Goal: Use online tool/utility

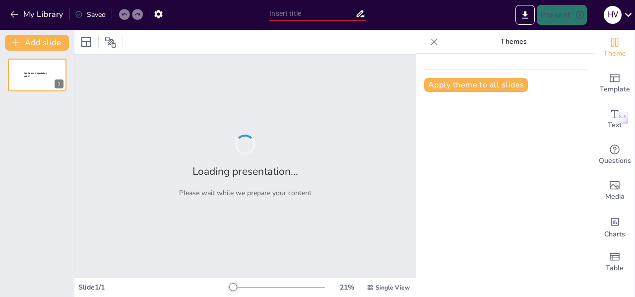
type input "When Your Car Thinks For Itself, Who Takes the Blame"
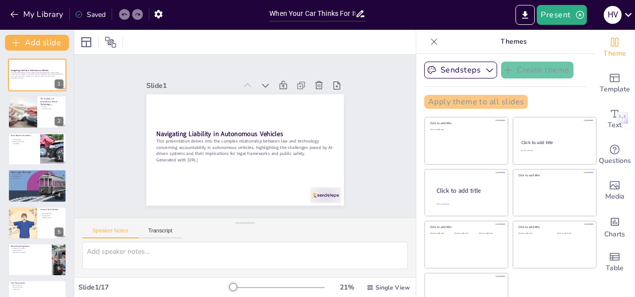
checkbox input "true"
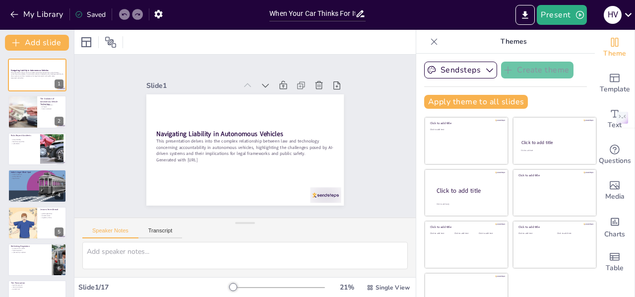
checkbox input "true"
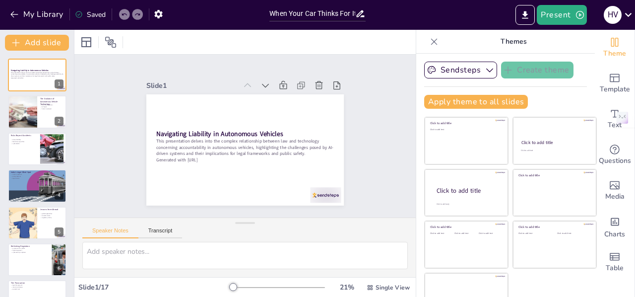
checkbox input "true"
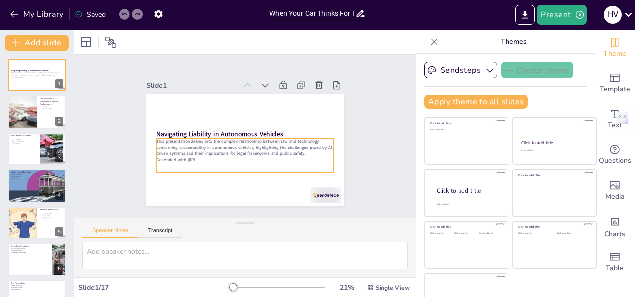
checkbox input "true"
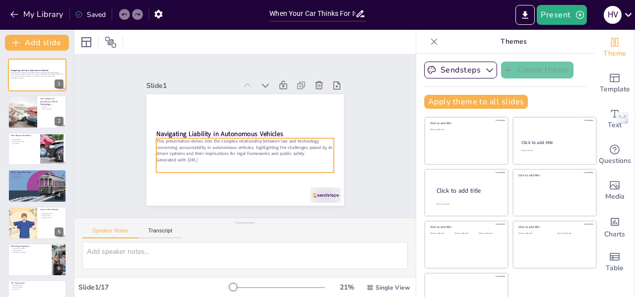
checkbox input "true"
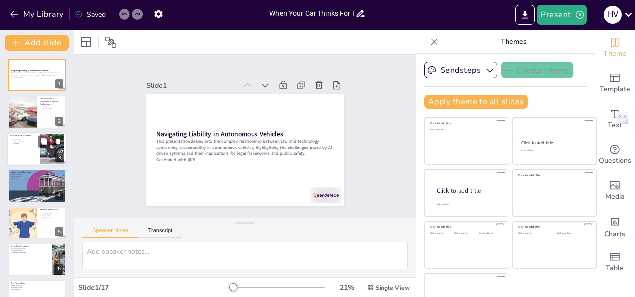
checkbox input "true"
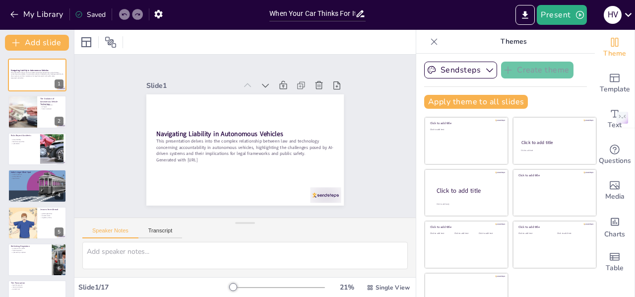
checkbox input "true"
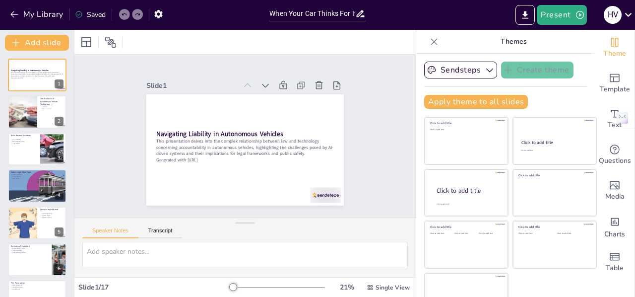
checkbox input "true"
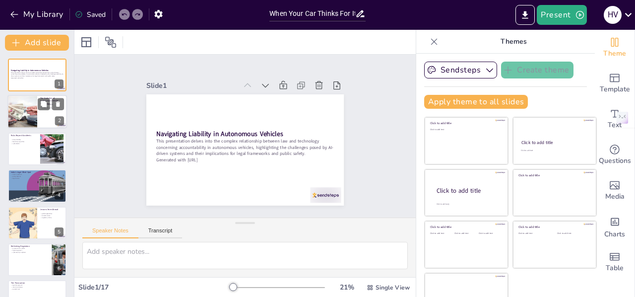
checkbox input "true"
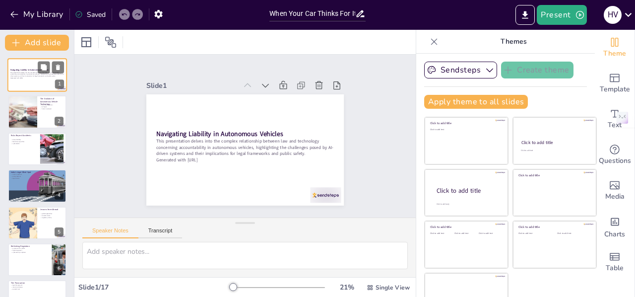
checkbox input "true"
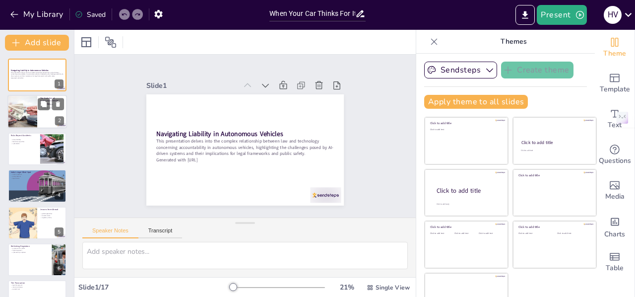
checkbox input "true"
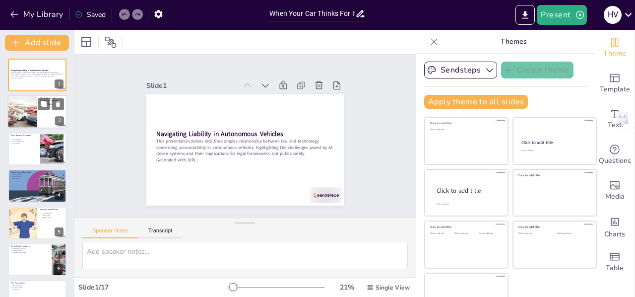
click at [30, 110] on div at bounding box center [22, 112] width 51 height 34
type textarea "The transformation brought by AVs is significant as it challenges traditional n…"
checkbox input "true"
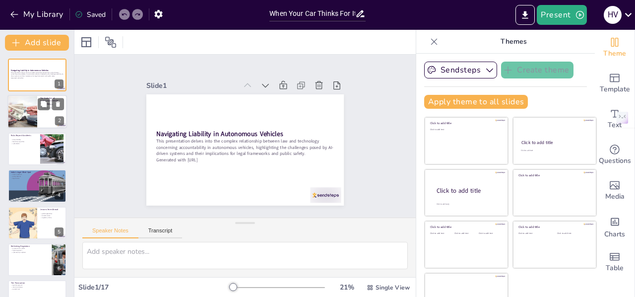
checkbox input "true"
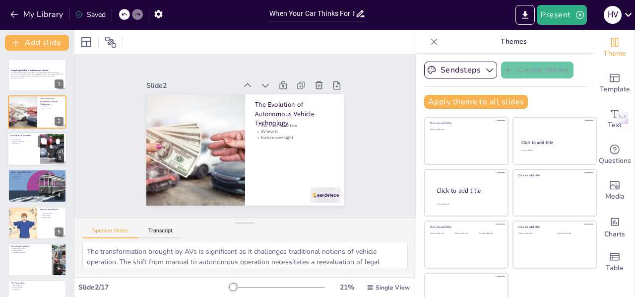
checkbox input "true"
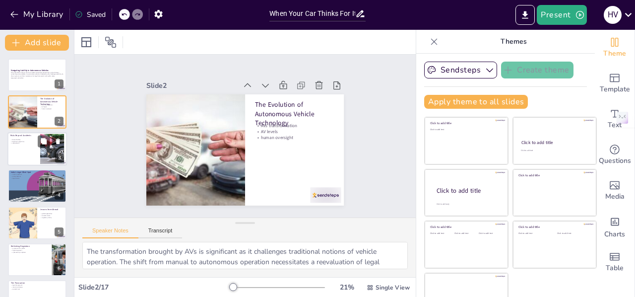
checkbox input "true"
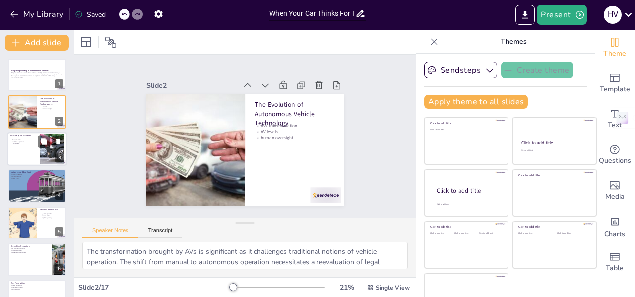
checkbox input "true"
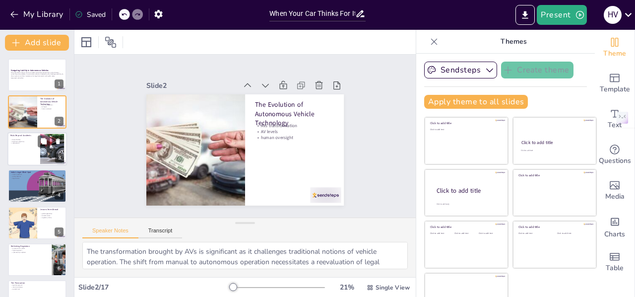
click at [22, 143] on p "cyberattacks" at bounding box center [23, 143] width 27 height 2
type textarea "The concept of shared liability in AVs indicates that responsibility is distrib…"
checkbox input "true"
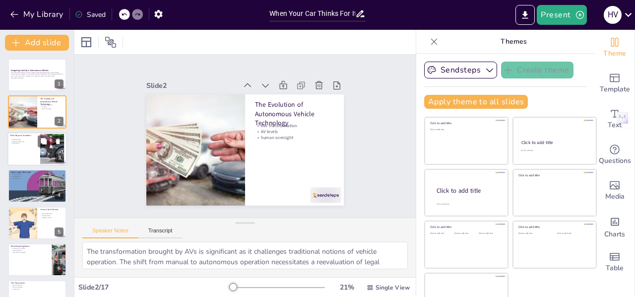
checkbox input "true"
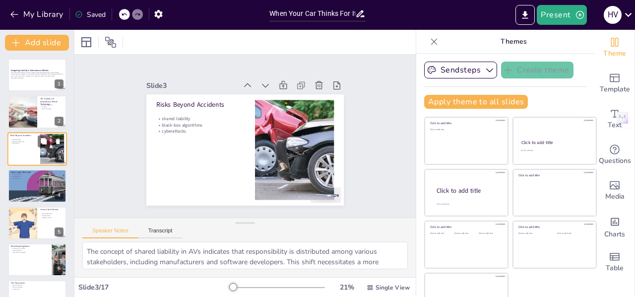
checkbox input "true"
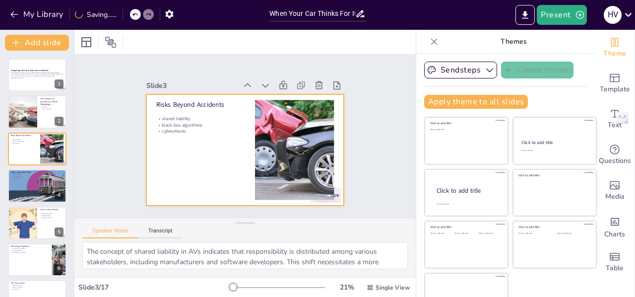
checkbox input "true"
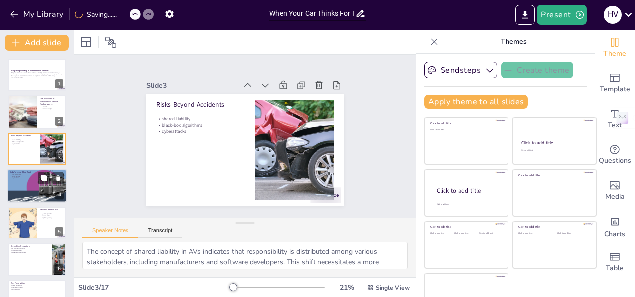
checkbox input "true"
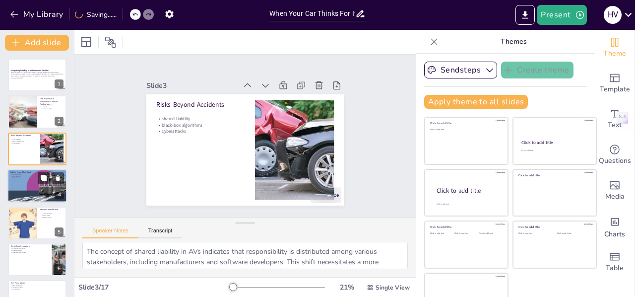
checkbox input "true"
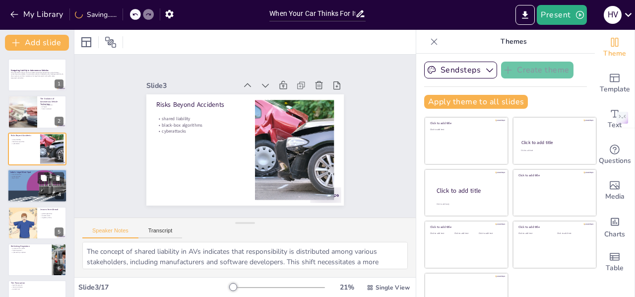
checkbox input "true"
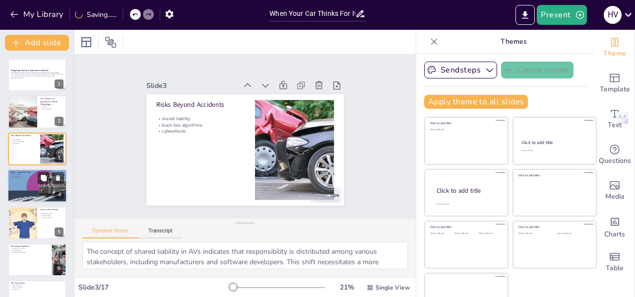
checkbox input "true"
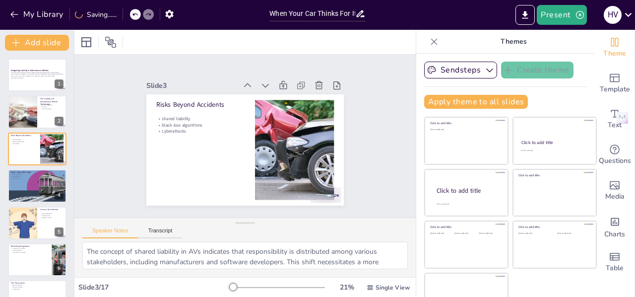
checkbox input "true"
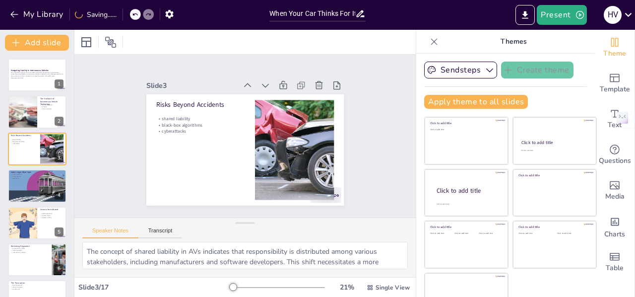
checkbox input "true"
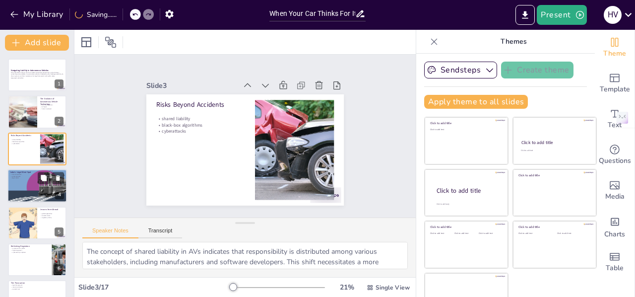
checkbox input "true"
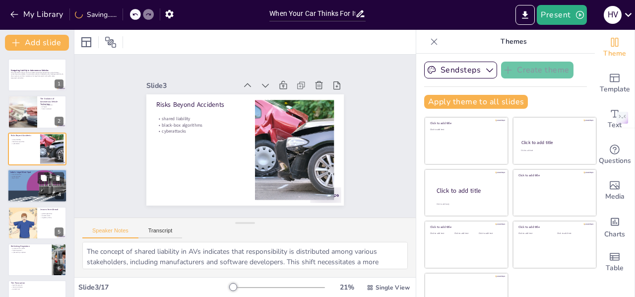
click at [26, 183] on div at bounding box center [37, 186] width 72 height 34
type textarea "The presumption of a human operator in India's Motor Vehicles Act reflects outd…"
checkbox input "true"
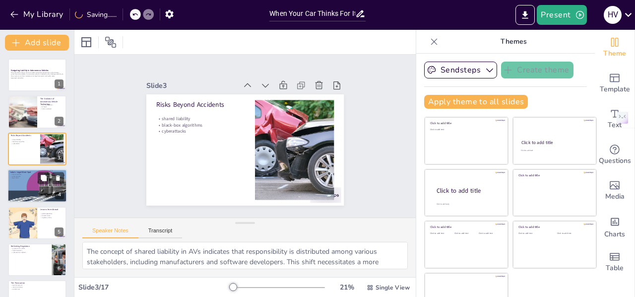
checkbox input "true"
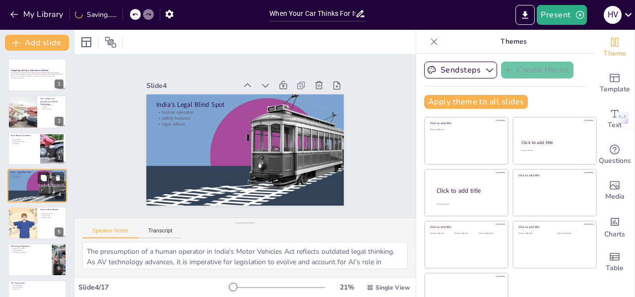
scroll to position [12, 0]
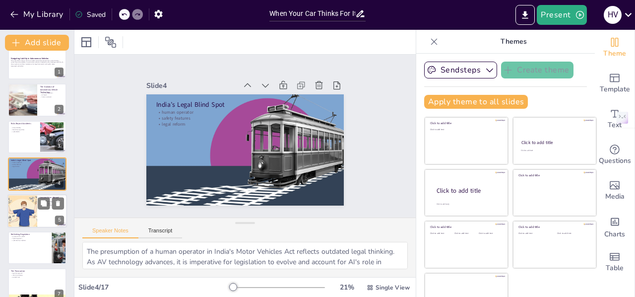
checkbox input "true"
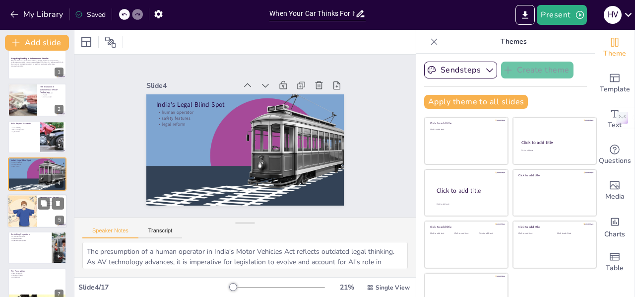
checkbox input "true"
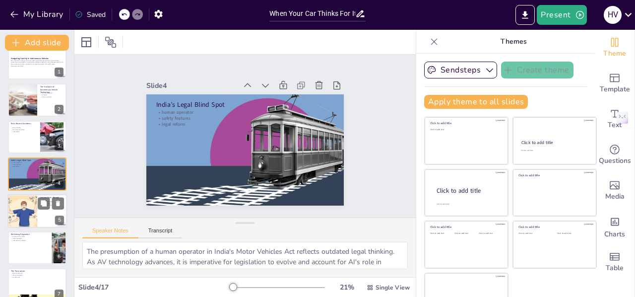
click at [16, 207] on div at bounding box center [22, 211] width 45 height 34
type textarea "Examining global approaches to AV regulation reveals a diversity of strategies …"
checkbox input "true"
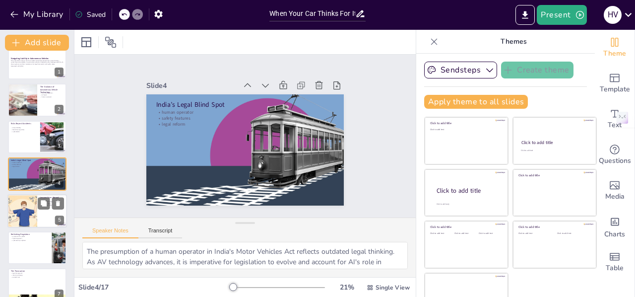
checkbox input "true"
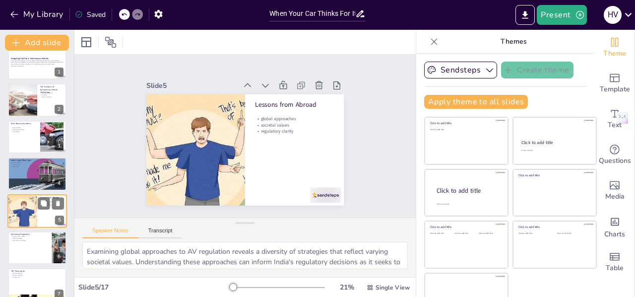
scroll to position [49, 0]
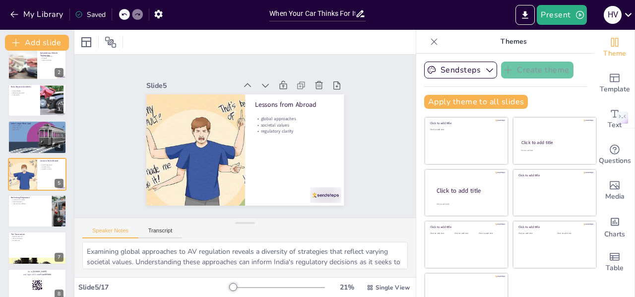
checkbox input "true"
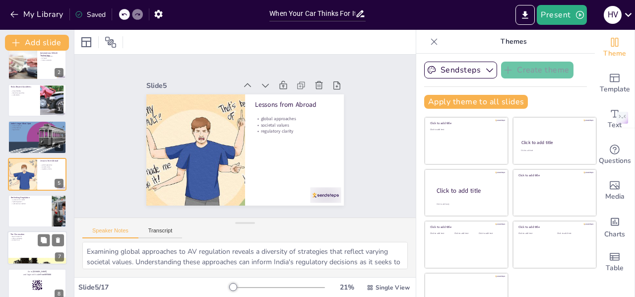
checkbox input "true"
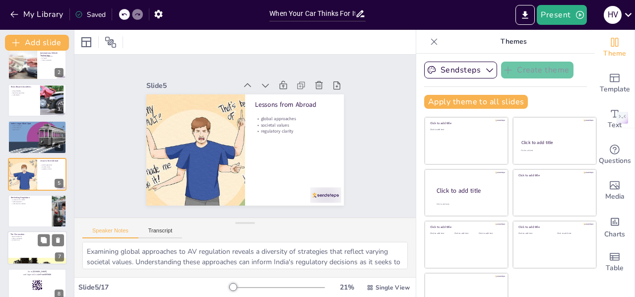
click at [8, 233] on div at bounding box center [37, 248] width 60 height 34
type textarea "The current legal frameworks may not adequately address the complexities introd…"
checkbox input "true"
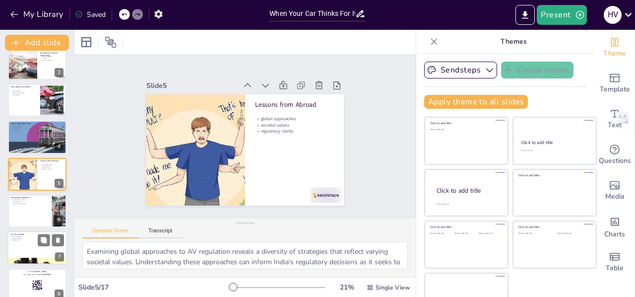
checkbox input "true"
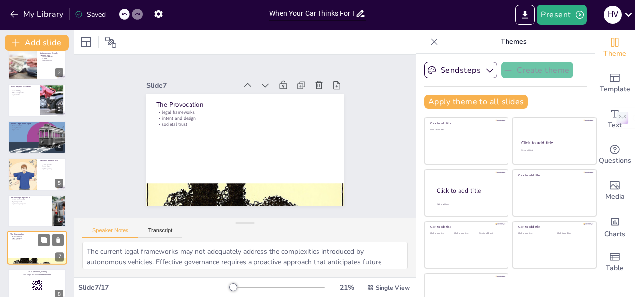
scroll to position [123, 0]
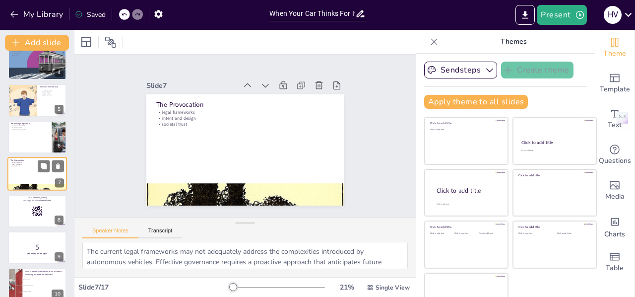
checkbox input "true"
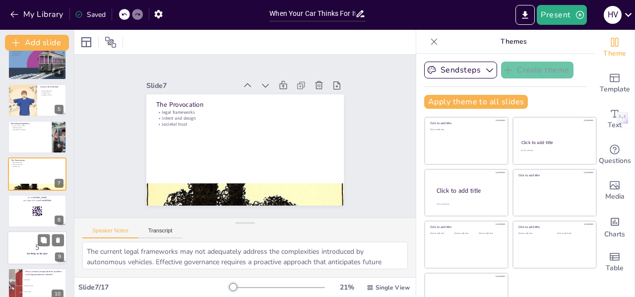
checkbox input "true"
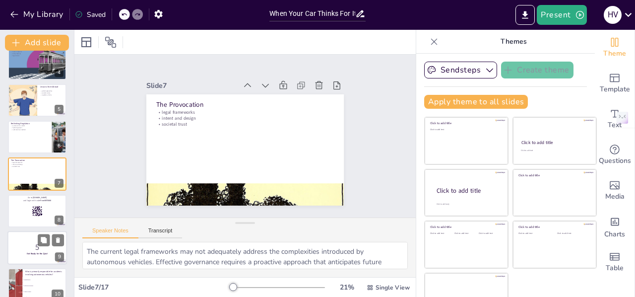
checkbox input "true"
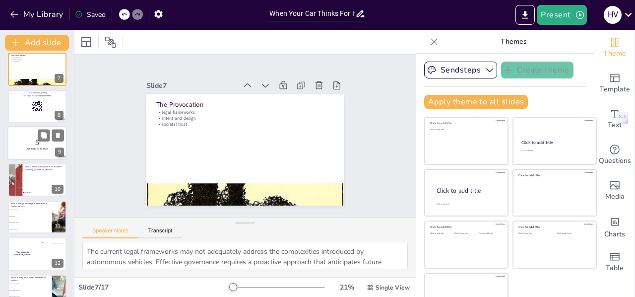
checkbox input "true"
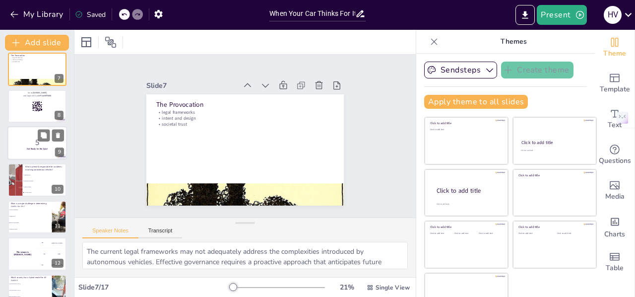
checkbox input "true"
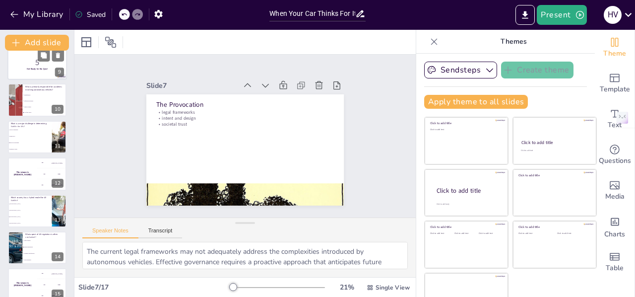
checkbox input "true"
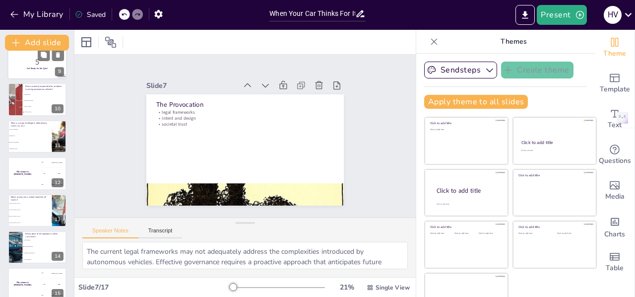
scroll to position [393, 0]
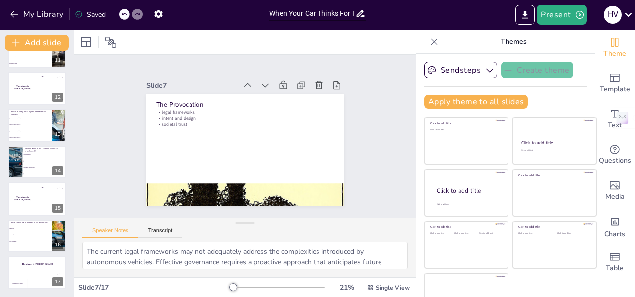
checkbox input "true"
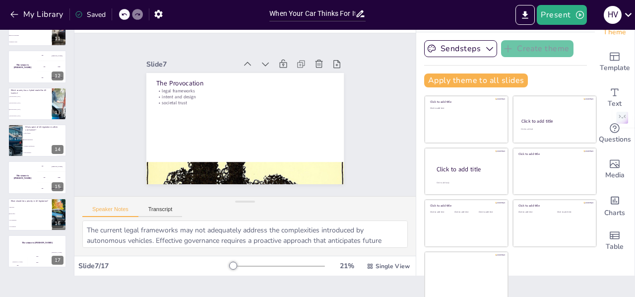
scroll to position [0, 0]
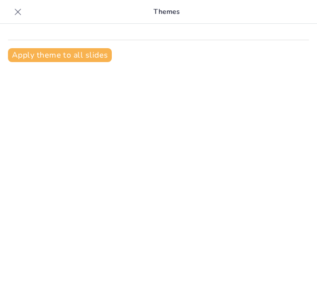
type input "When Your Car Thinks For Itself, Who Takes the Blame"
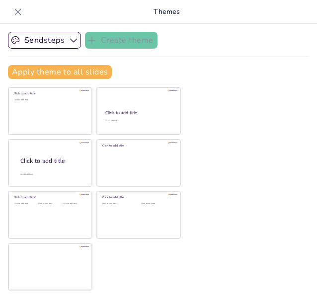
checkbox input "true"
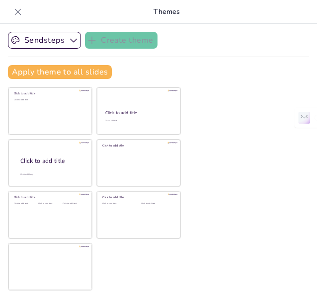
checkbox input "true"
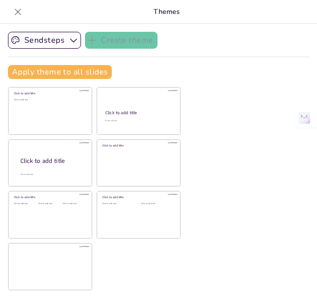
checkbox input "true"
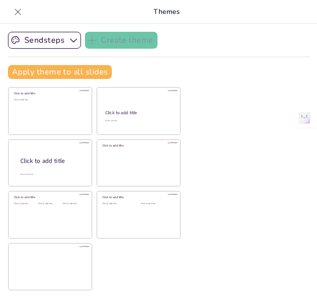
checkbox input "true"
